Goal: Task Accomplishment & Management: Manage account settings

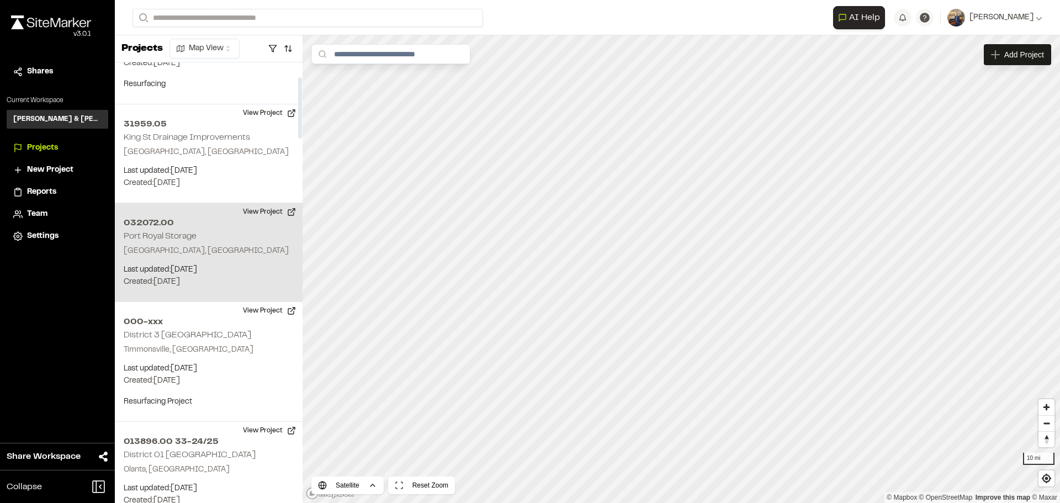
scroll to position [166, 0]
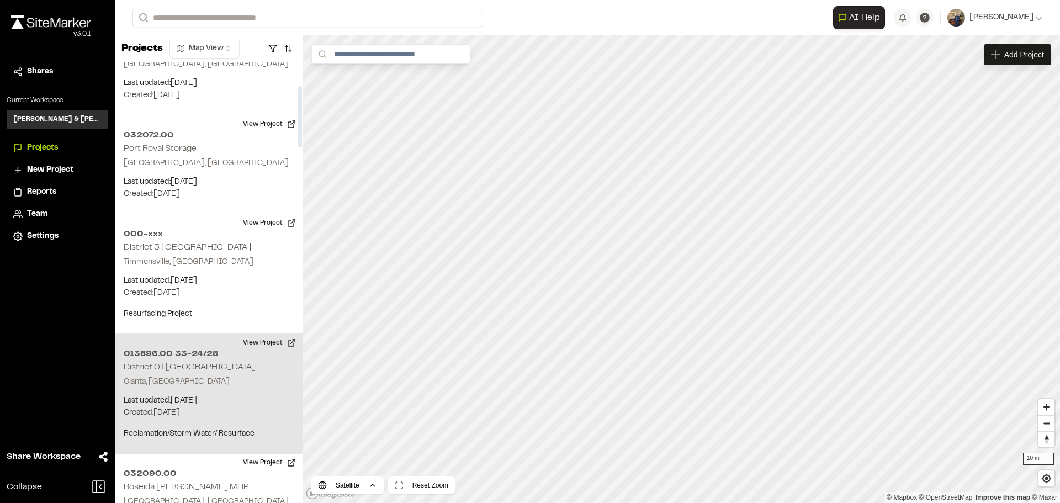
click at [259, 343] on button "View Project" at bounding box center [269, 343] width 66 height 18
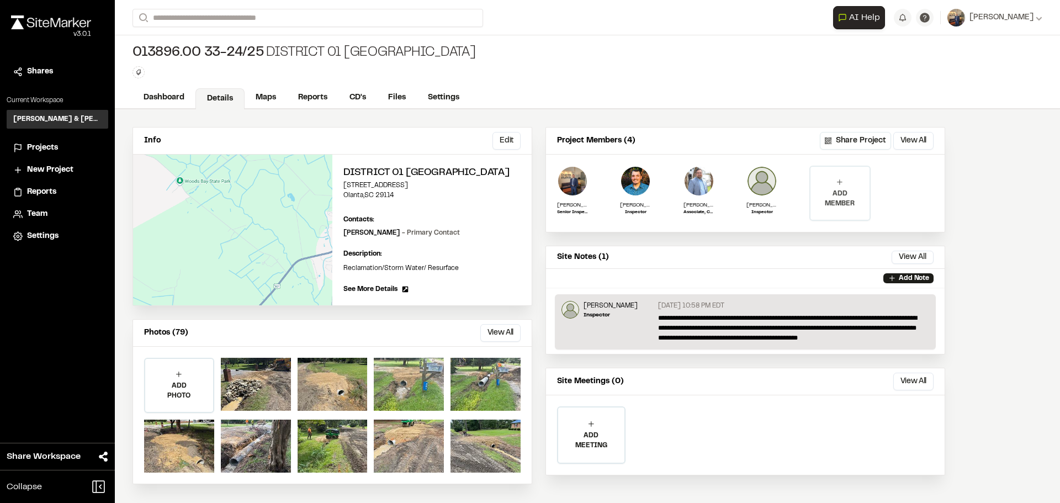
click at [849, 195] on p "ADD MEMBER" at bounding box center [839, 199] width 59 height 20
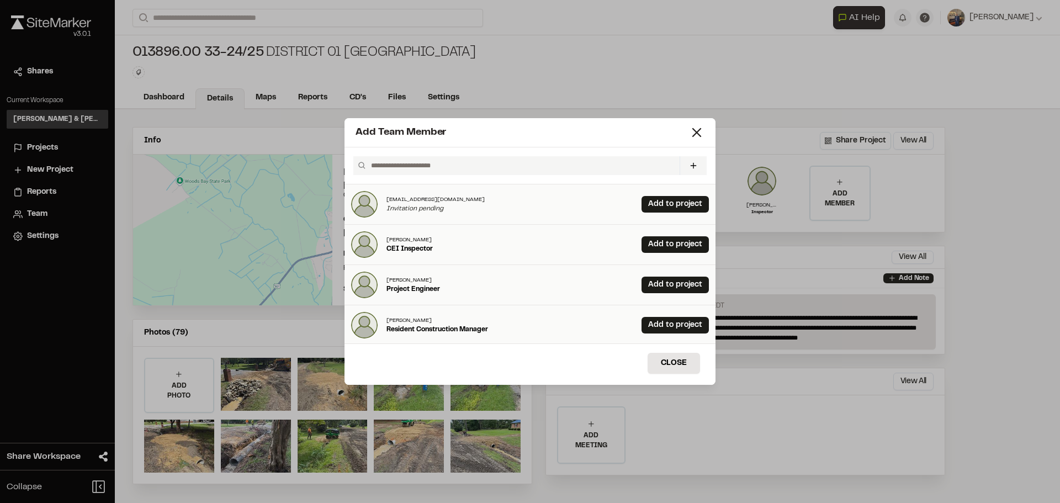
click at [506, 161] on input "text" at bounding box center [521, 165] width 309 height 19
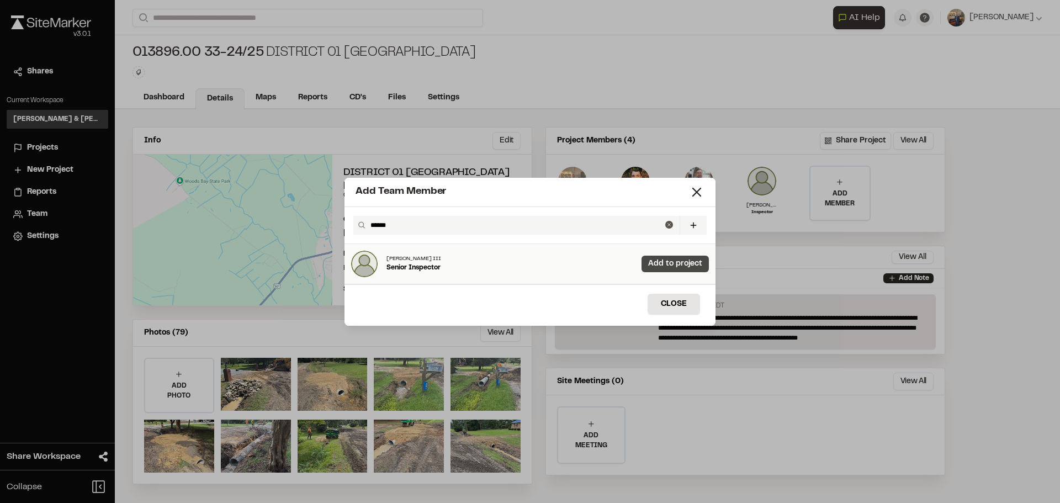
type input "*****"
click at [651, 266] on link "Add to project" at bounding box center [675, 264] width 67 height 17
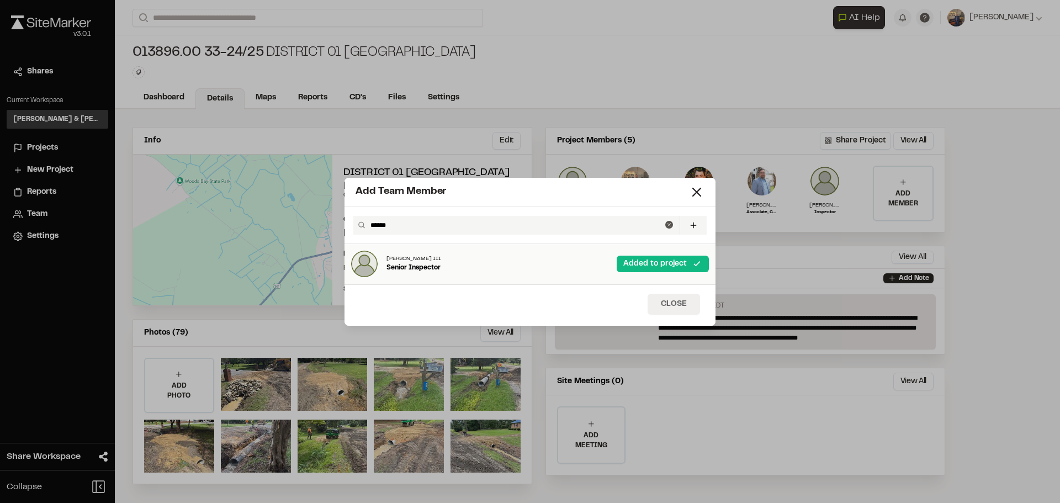
click at [676, 305] on button "Close" at bounding box center [674, 304] width 52 height 21
